Goal: Task Accomplishment & Management: Complete application form

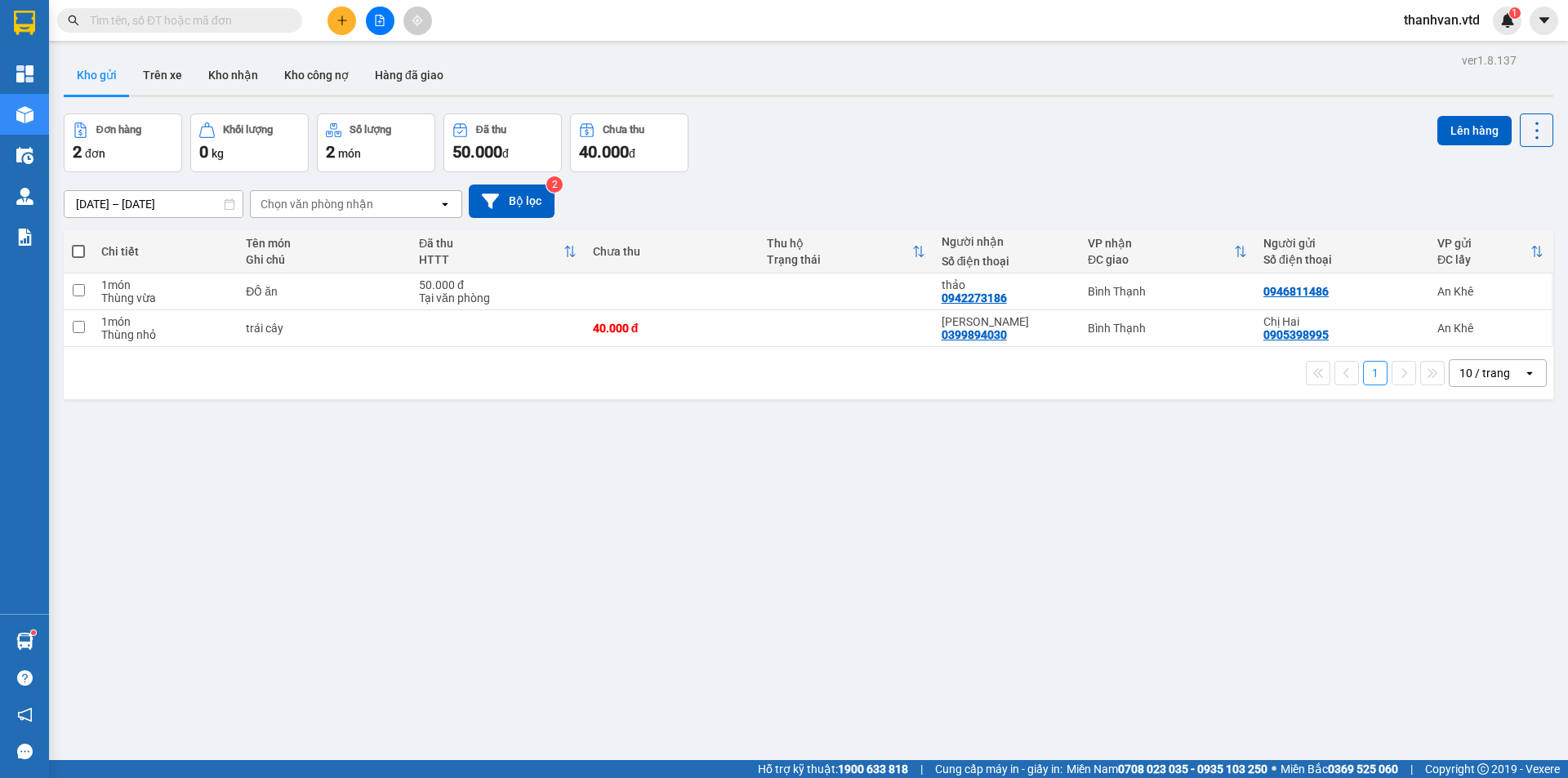
click at [173, 20] on input "text" at bounding box center [186, 20] width 193 height 18
click at [335, 31] on button at bounding box center [342, 21] width 29 height 29
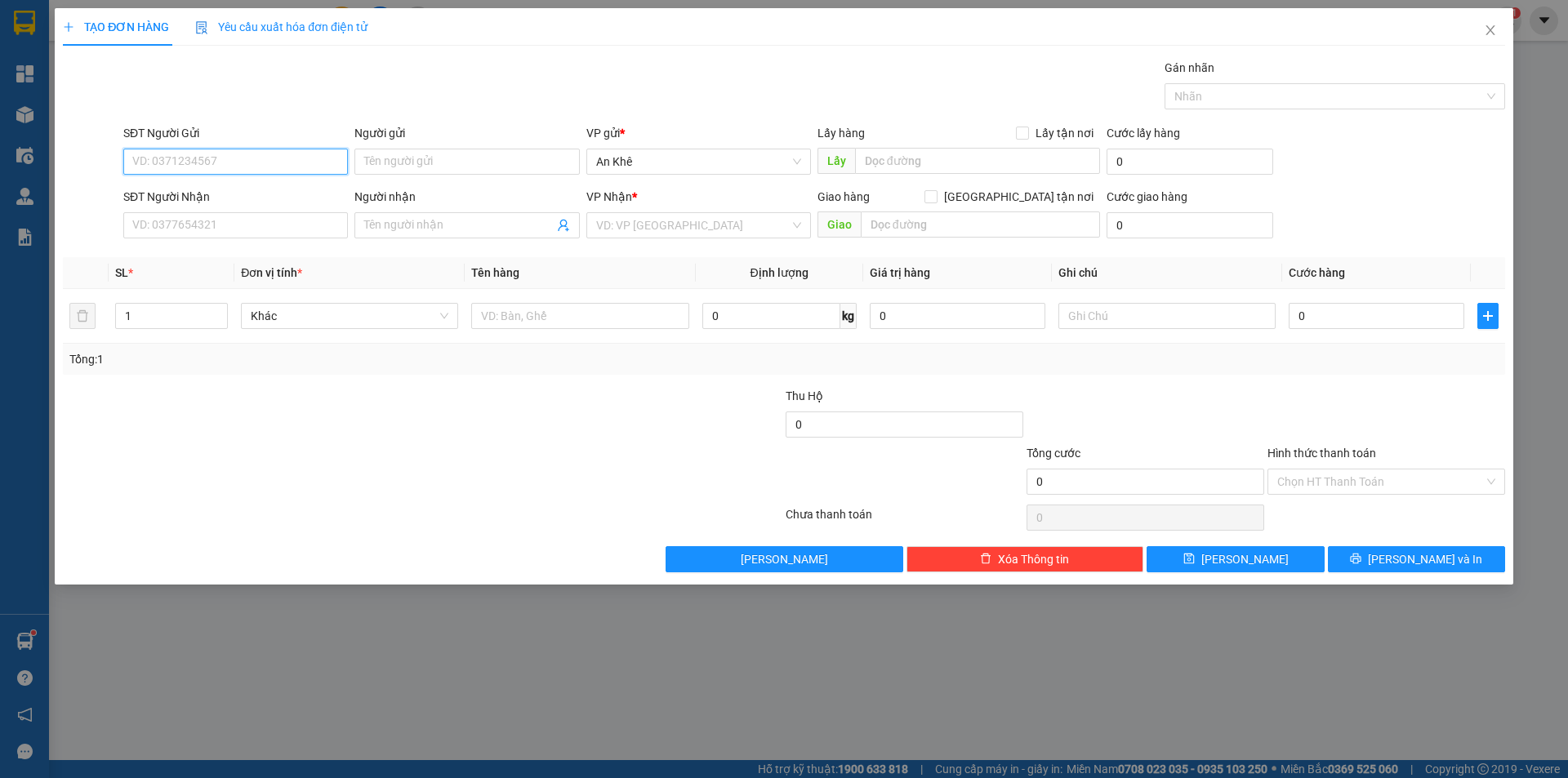
click at [235, 156] on input "SĐT Người Gửi" at bounding box center [236, 162] width 225 height 26
type input "0967204246"
type input "nhi"
type input "0799786804"
type input "an giang"
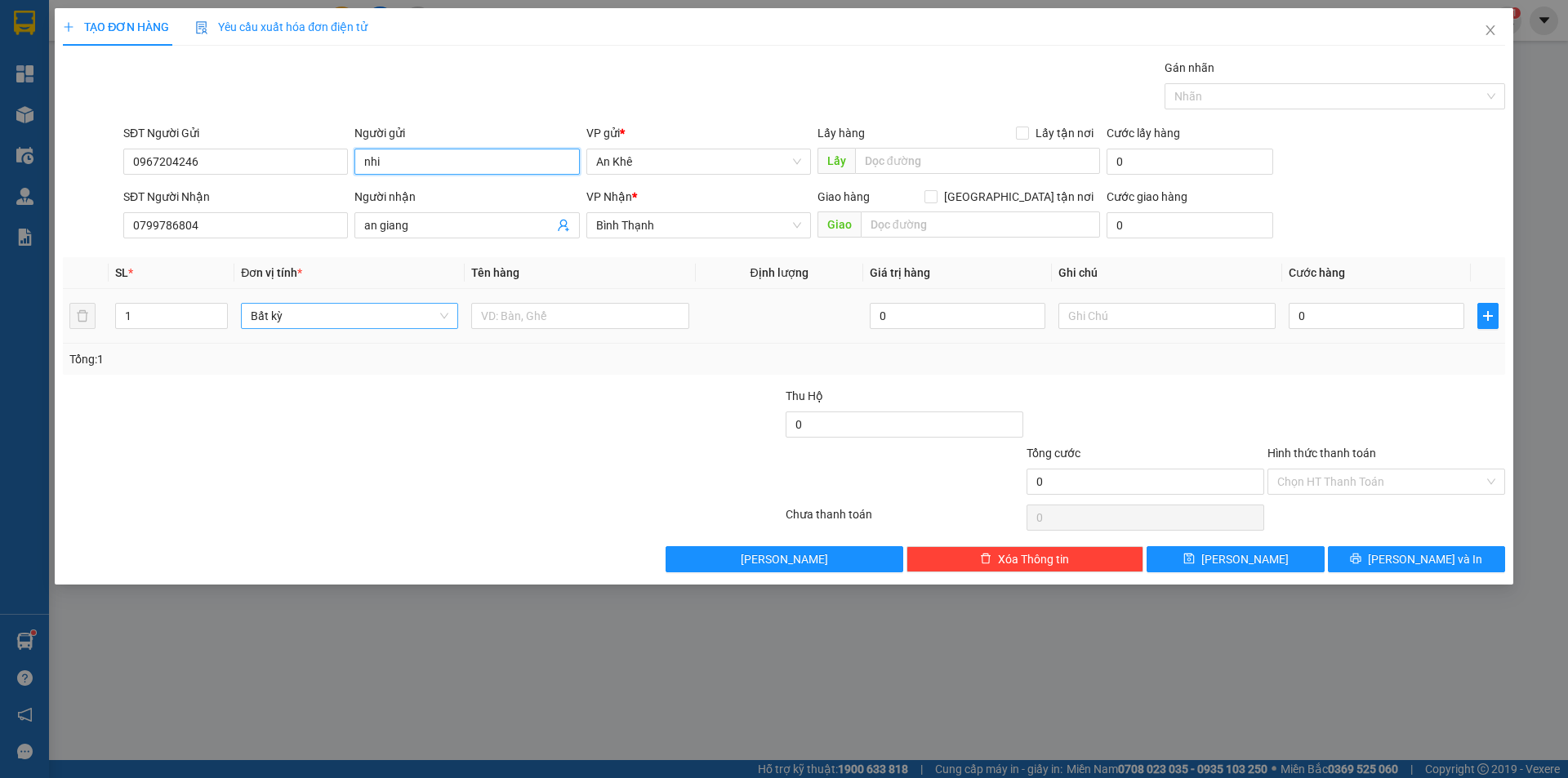
click at [446, 314] on span "Bất kỳ" at bounding box center [350, 315] width 197 height 25
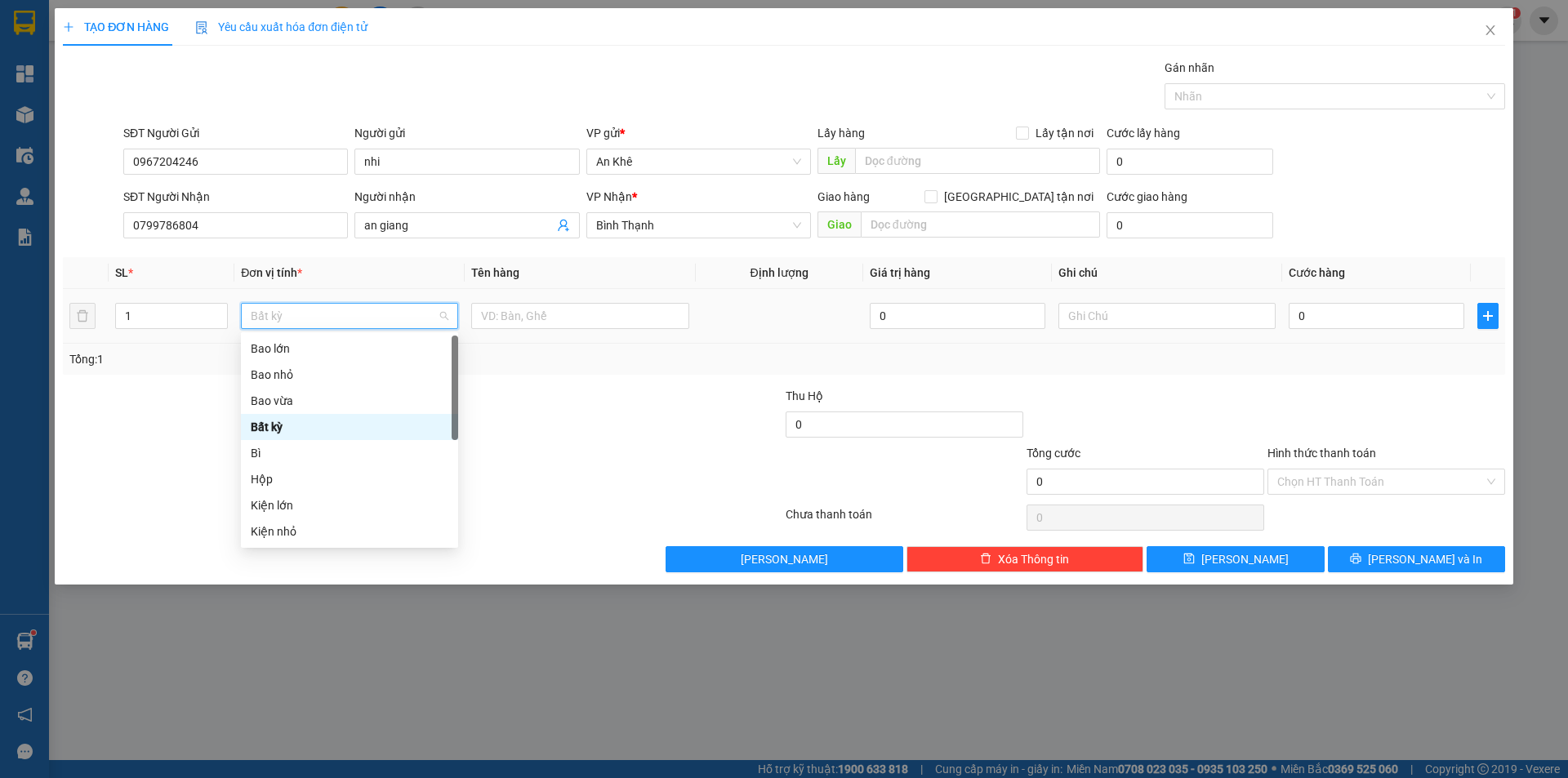
type input "g"
type input "h"
click at [319, 367] on div "Hộp" at bounding box center [350, 374] width 197 height 18
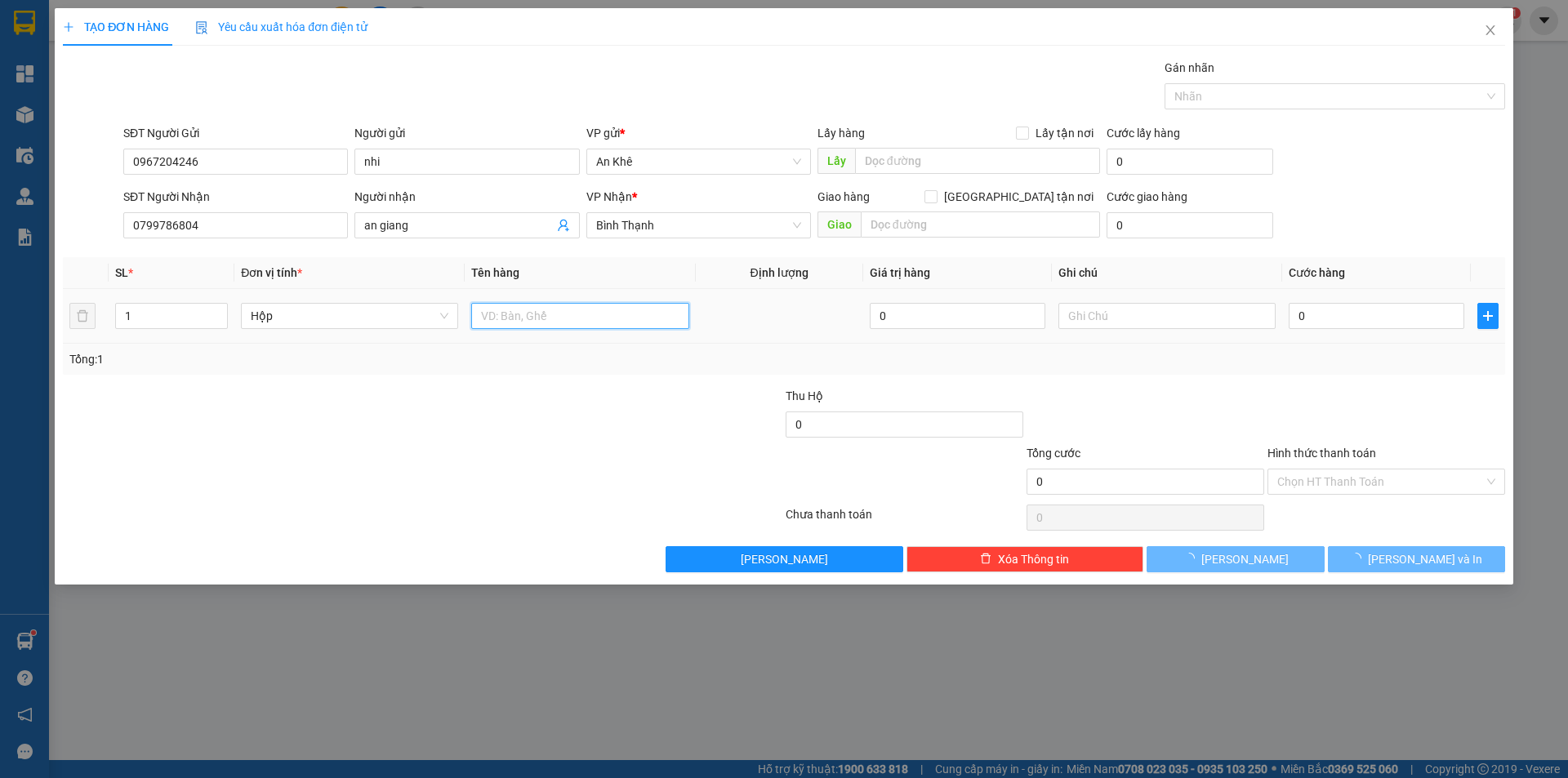
click at [548, 318] on input "text" at bounding box center [579, 315] width 217 height 26
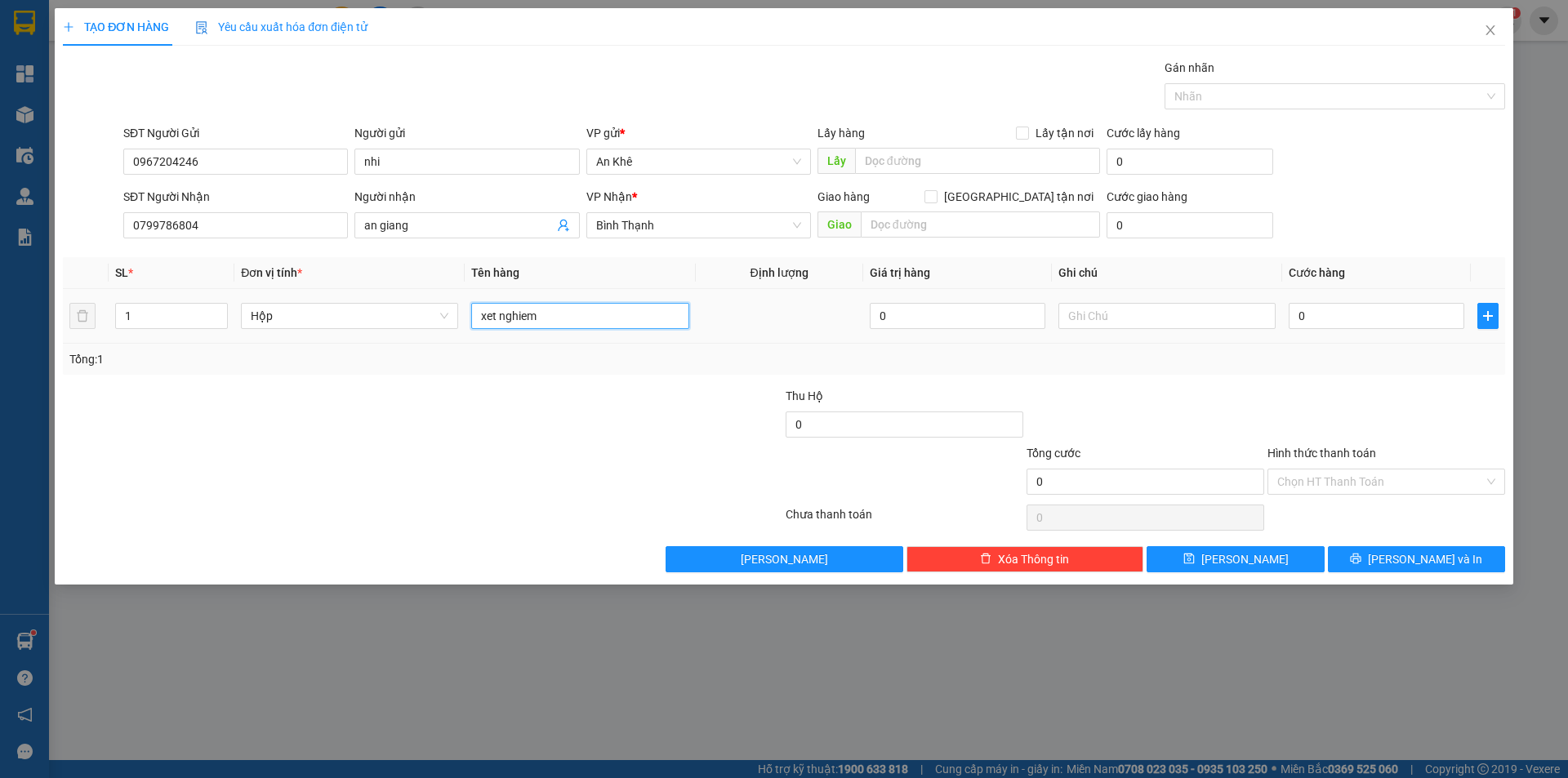
type input "xet nghiem"
type input "3"
type input "30"
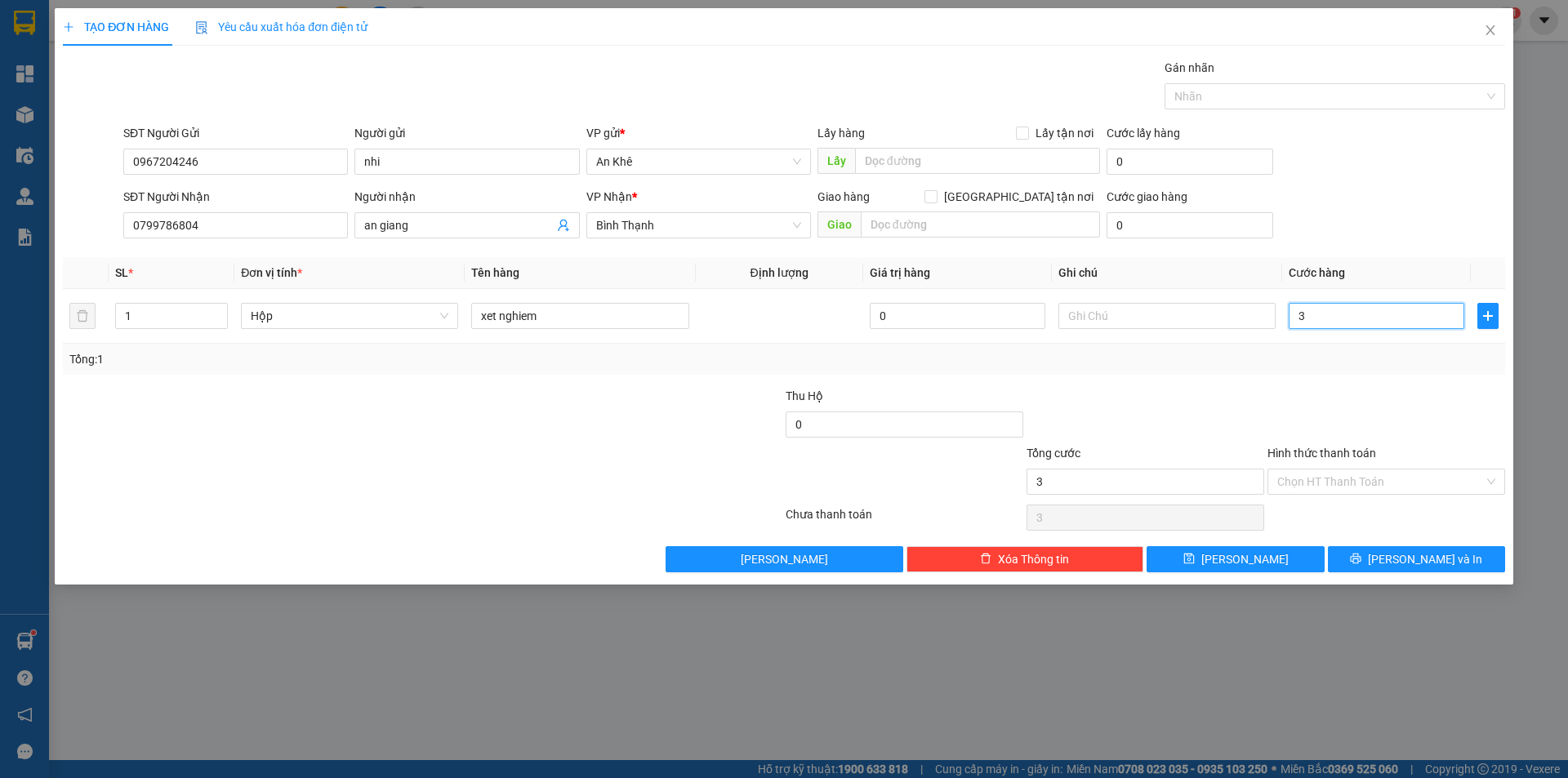
type input "30"
type input "300"
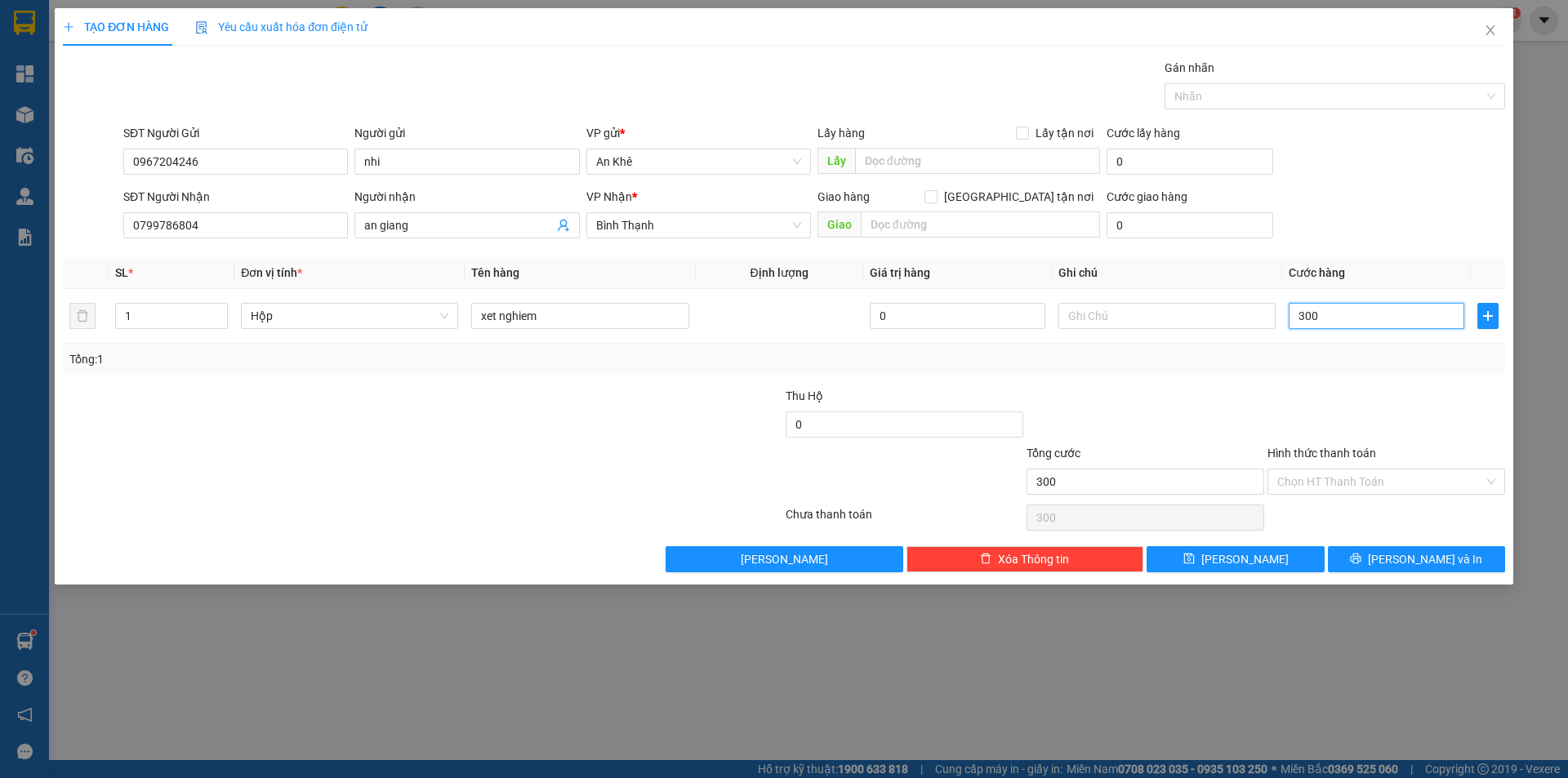
type input "3.000"
type input "30.000"
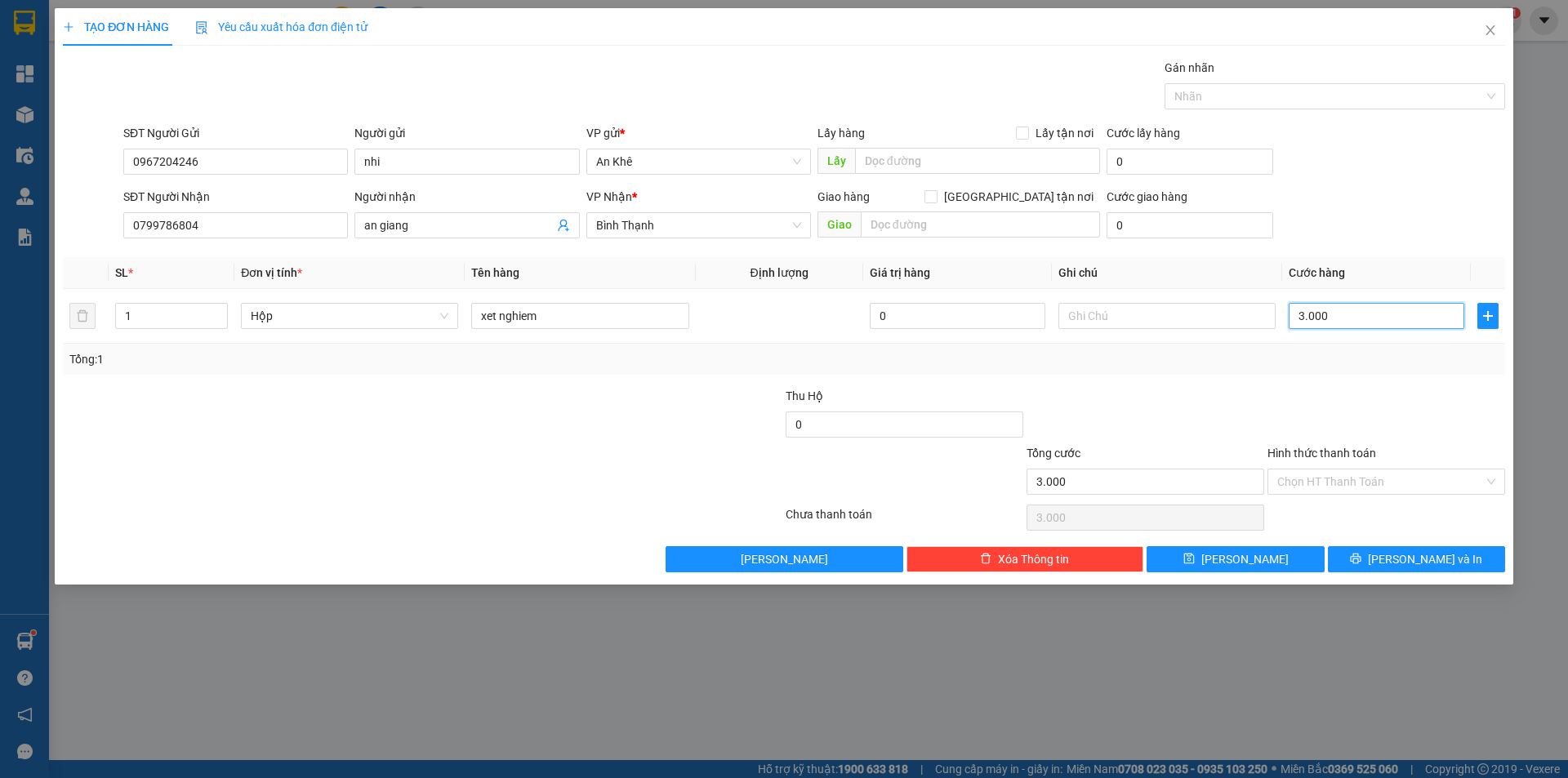
type input "30.000"
click at [1408, 477] on input "Hình thức thanh toán" at bounding box center [1380, 481] width 207 height 25
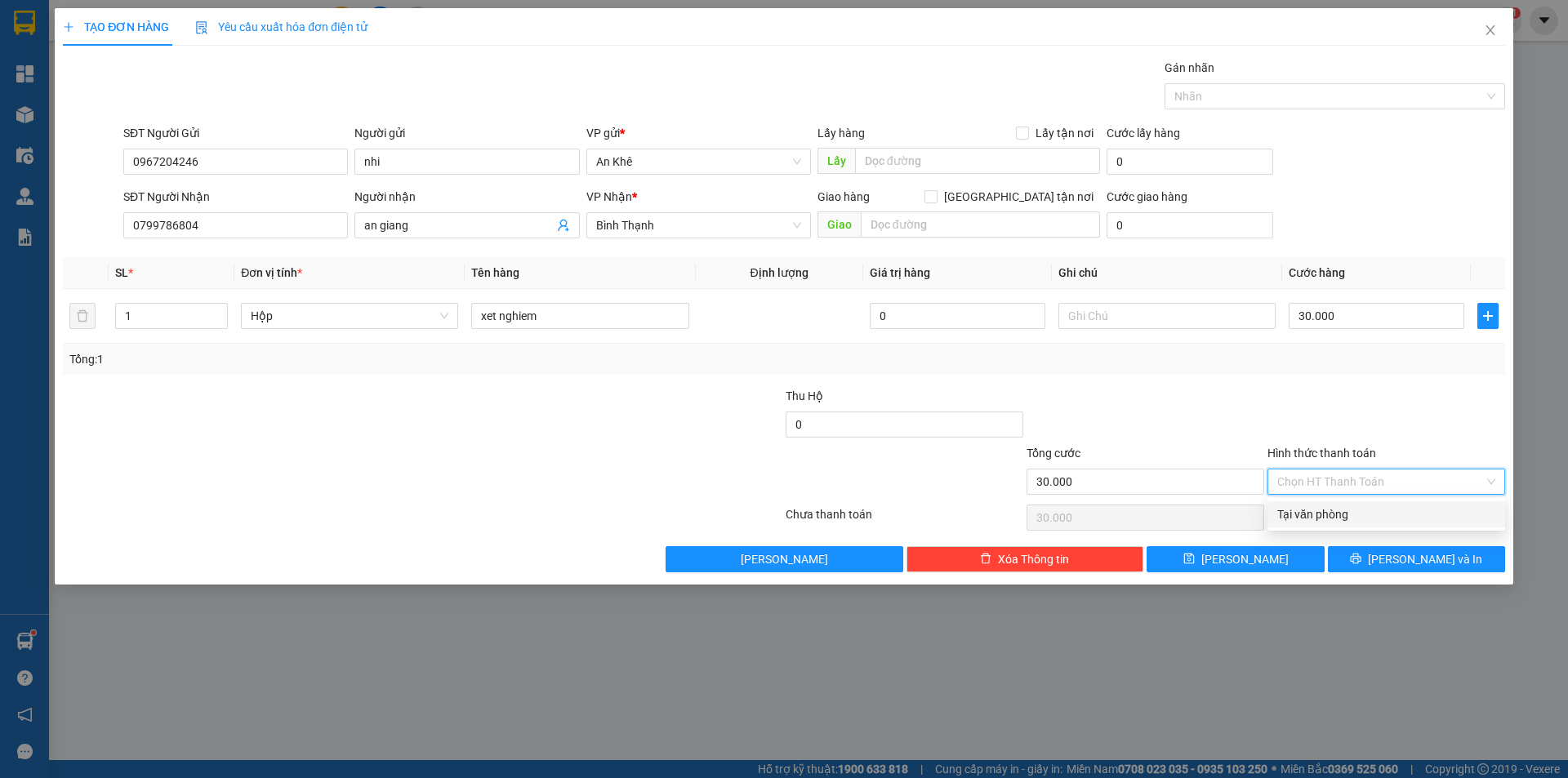
click at [1369, 516] on div "Tại văn phòng" at bounding box center [1386, 514] width 218 height 18
type input "0"
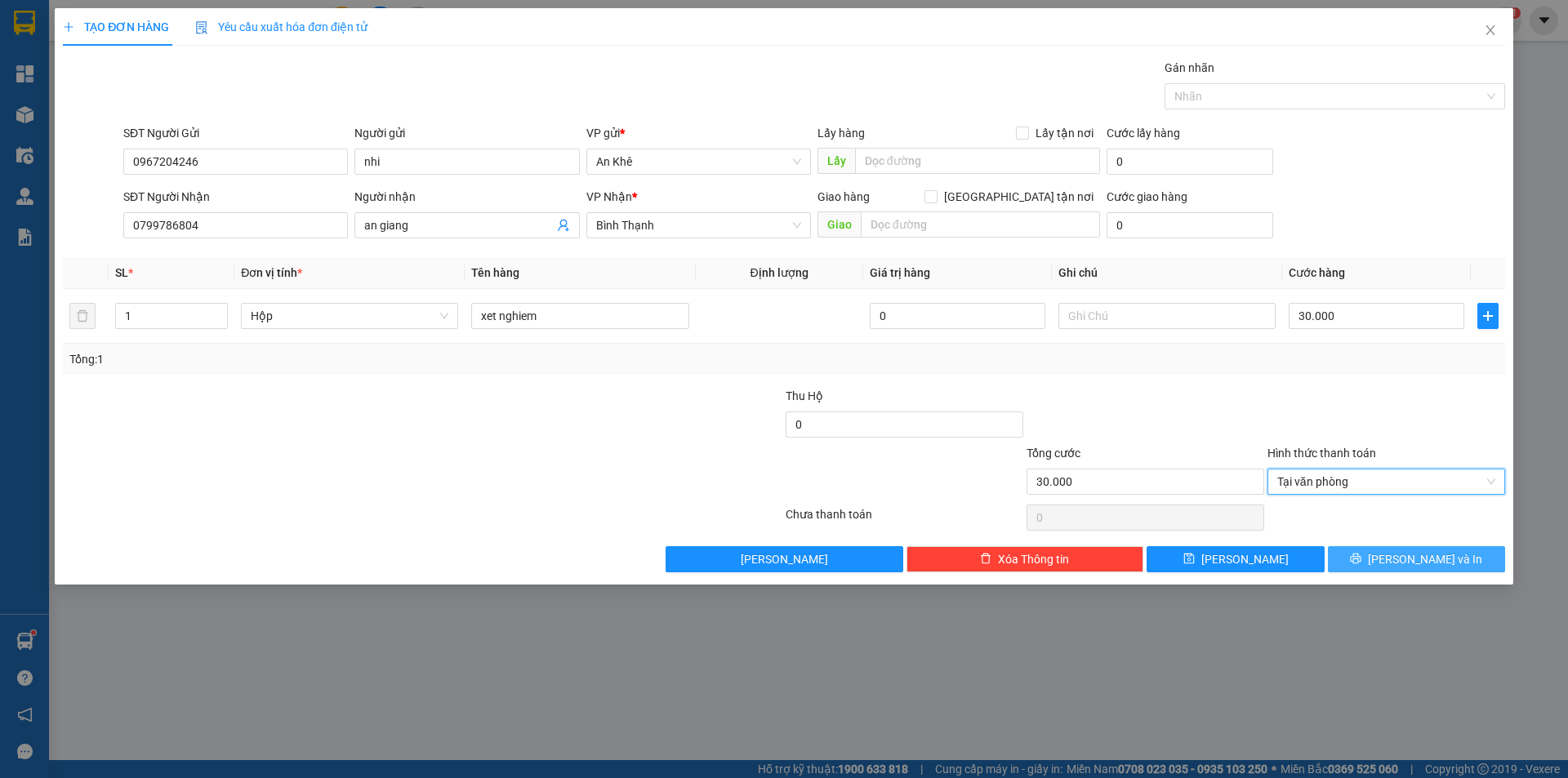
click at [1396, 567] on button "[PERSON_NAME] và In" at bounding box center [1417, 559] width 177 height 26
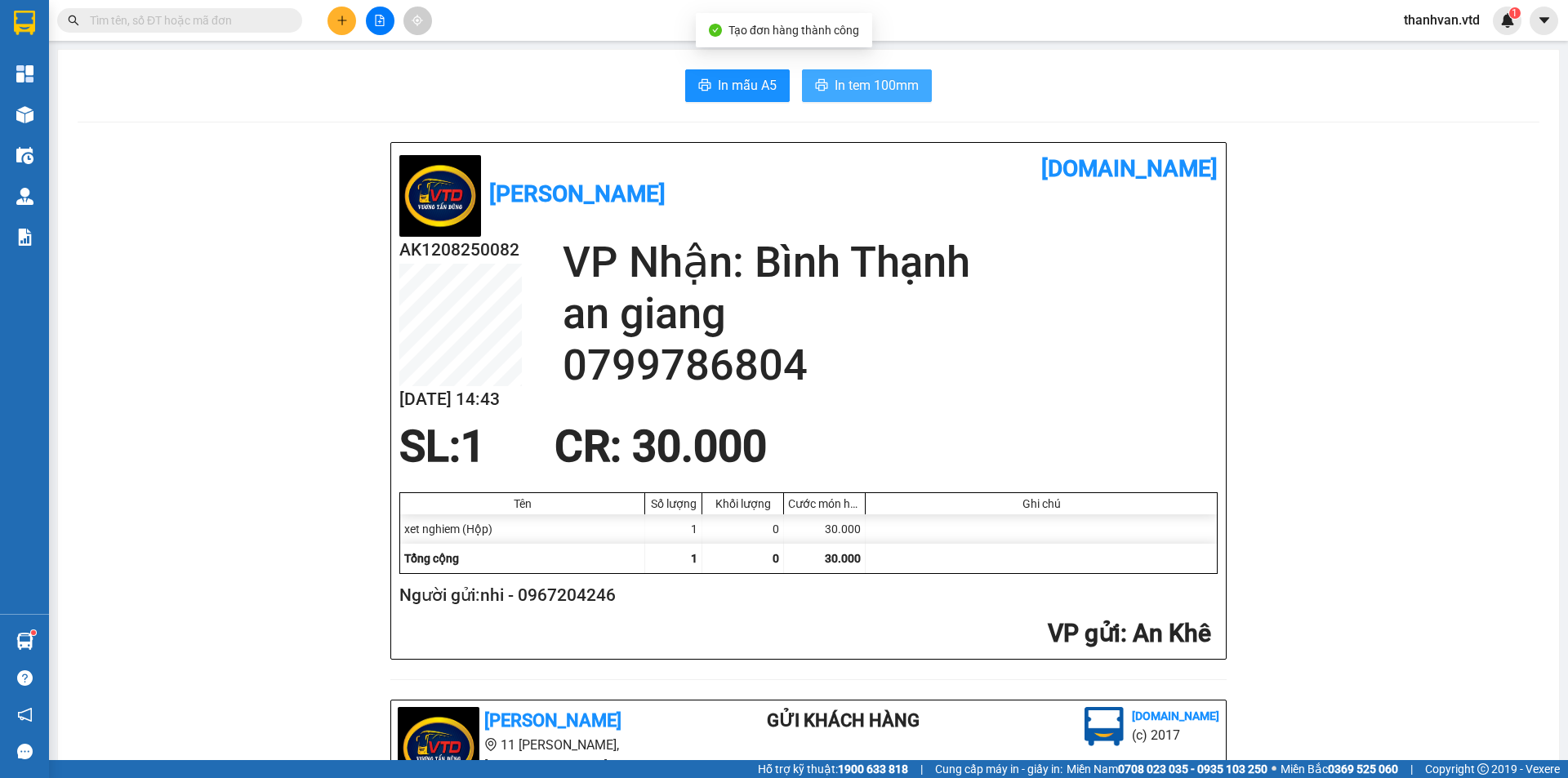
click at [847, 88] on span "In tem 100mm" at bounding box center [876, 85] width 84 height 20
click at [1029, 331] on h2 "an giang" at bounding box center [890, 314] width 655 height 51
